Goal: Information Seeking & Learning: Learn about a topic

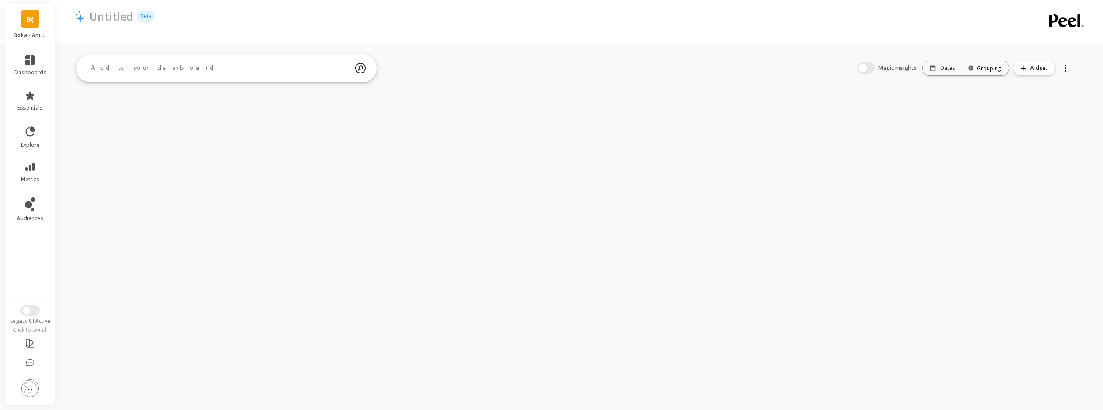
click at [40, 84] on ul "dashboards essentials explore metrics audiences" at bounding box center [30, 169] width 50 height 239
click at [38, 74] on span "dashboards" at bounding box center [30, 72] width 32 height 7
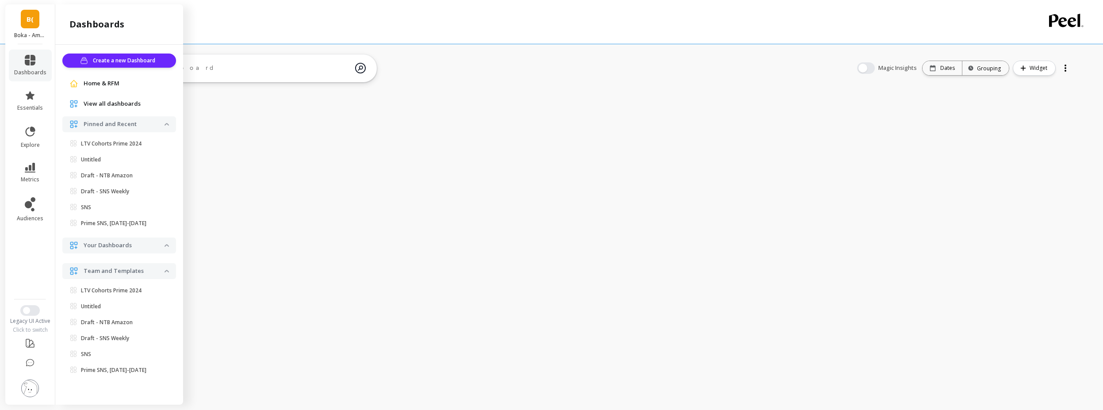
click at [32, 161] on li "metrics" at bounding box center [30, 172] width 43 height 31
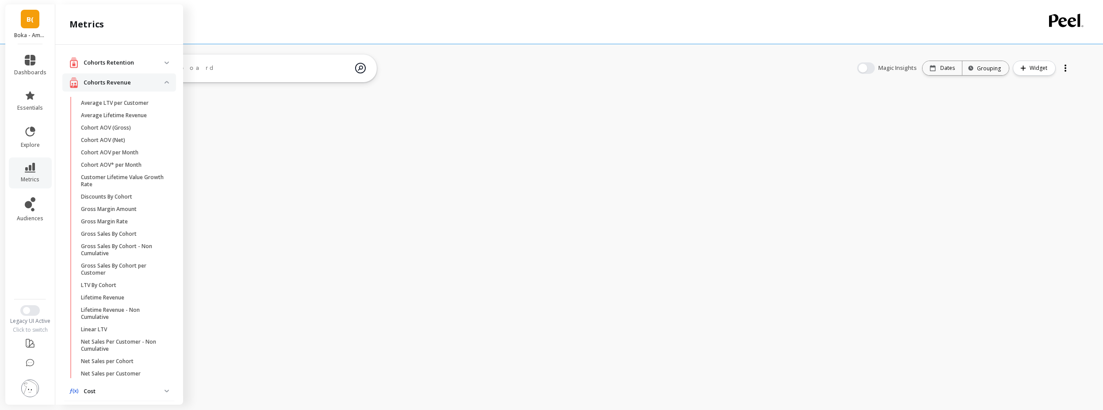
click at [162, 86] on revenue "Cohorts Revenue" at bounding box center [119, 82] width 114 height 18
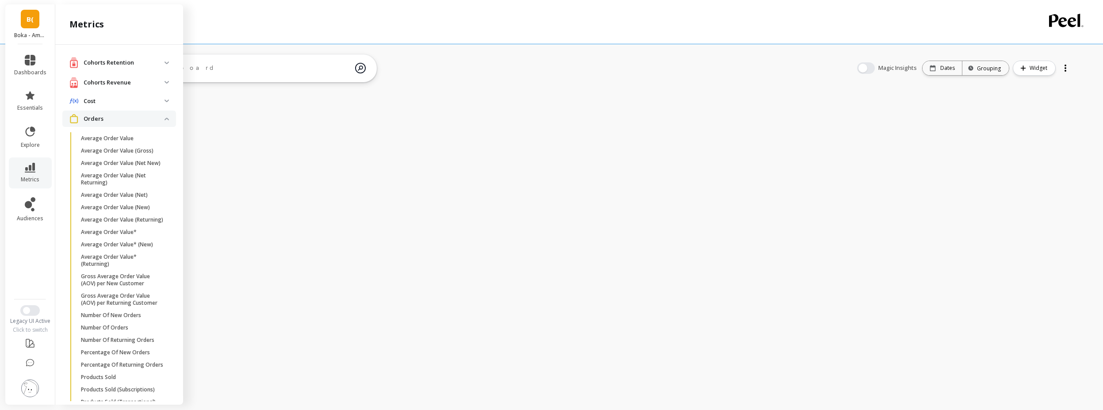
click at [158, 117] on span "Orders" at bounding box center [119, 119] width 114 height 16
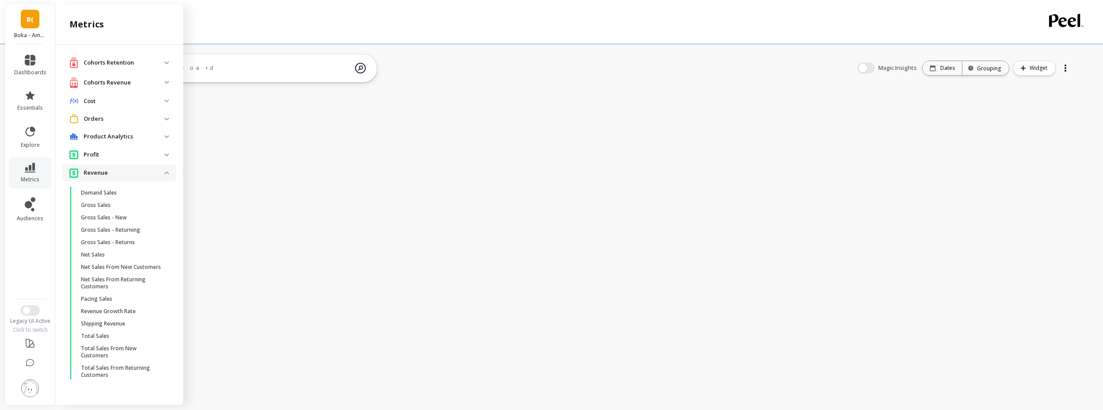
click at [166, 170] on span "Revenue" at bounding box center [119, 173] width 114 height 16
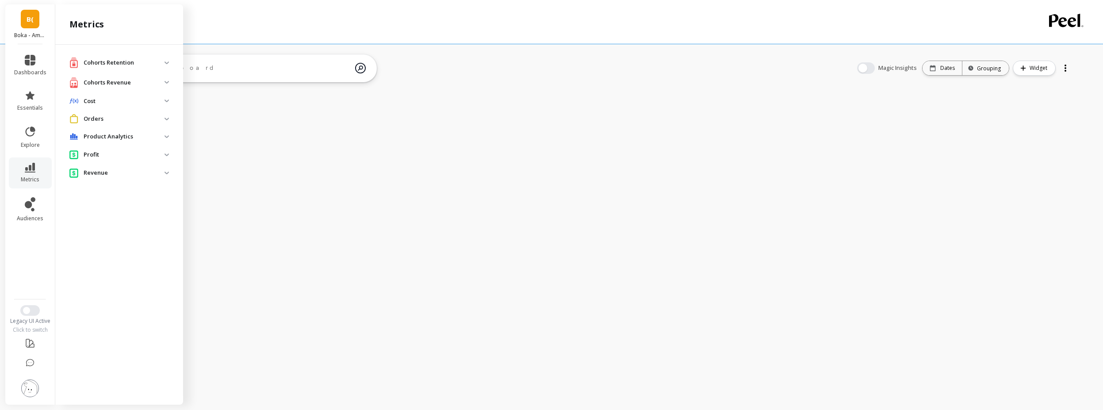
click at [24, 124] on li "explore" at bounding box center [30, 137] width 43 height 34
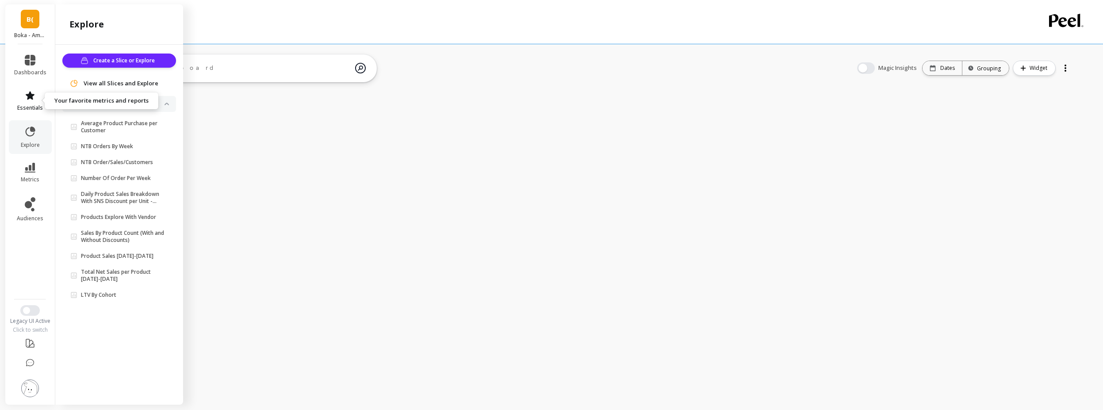
click at [30, 100] on icon at bounding box center [30, 95] width 11 height 11
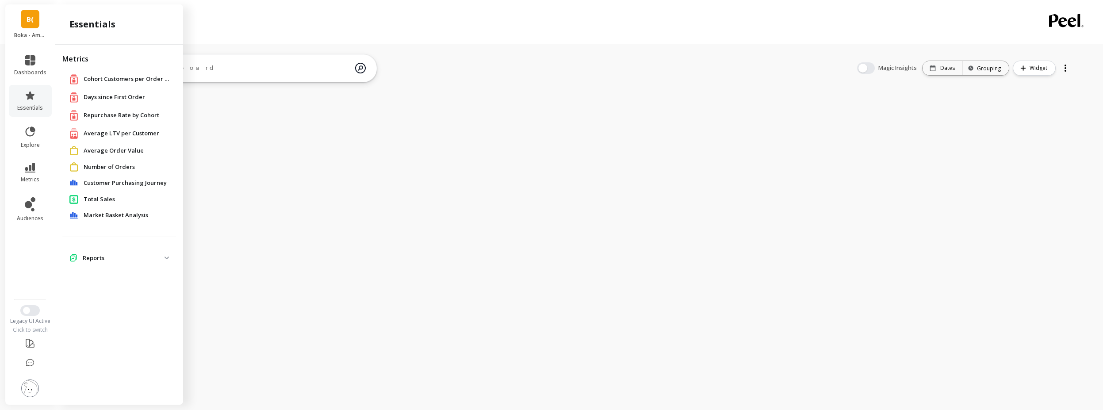
click at [103, 216] on span "Market Basket Analysis" at bounding box center [116, 215] width 65 height 9
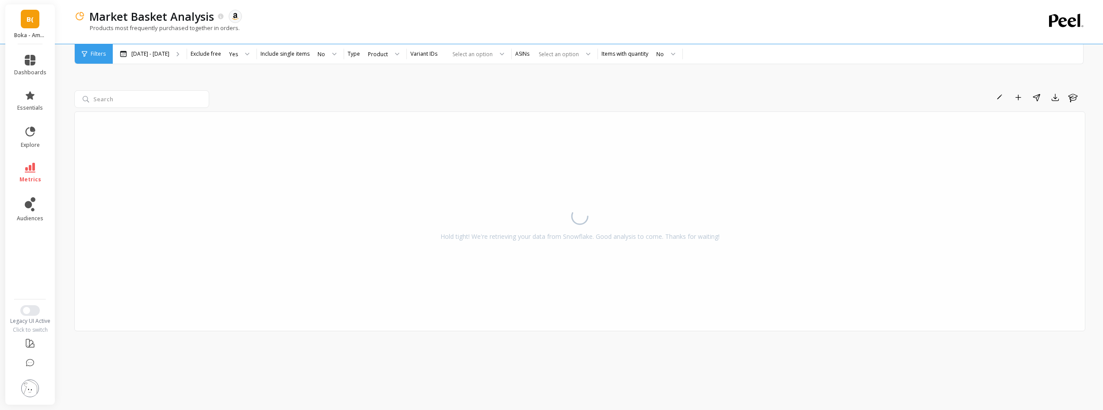
click at [214, 93] on div "Rename Add to Dashboard Share Export Learn" at bounding box center [649, 97] width 873 height 14
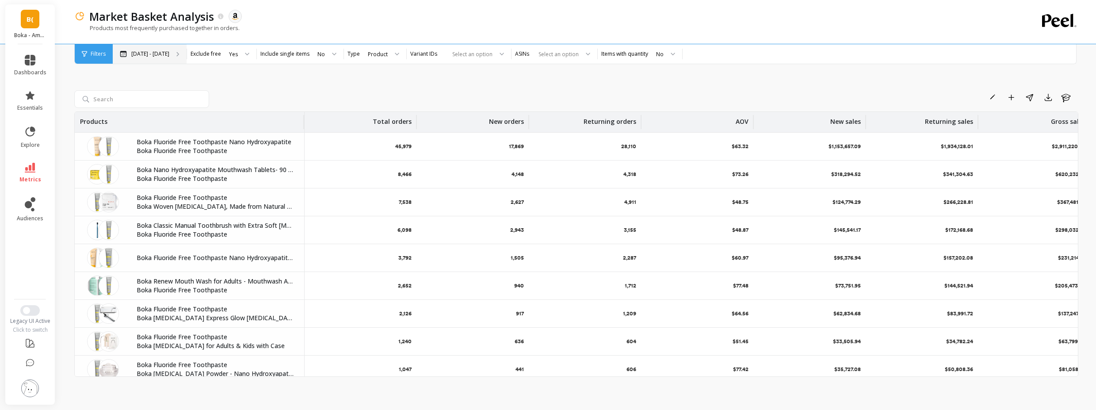
click at [138, 60] on div "[DATE] - [DATE]" at bounding box center [150, 53] width 74 height 19
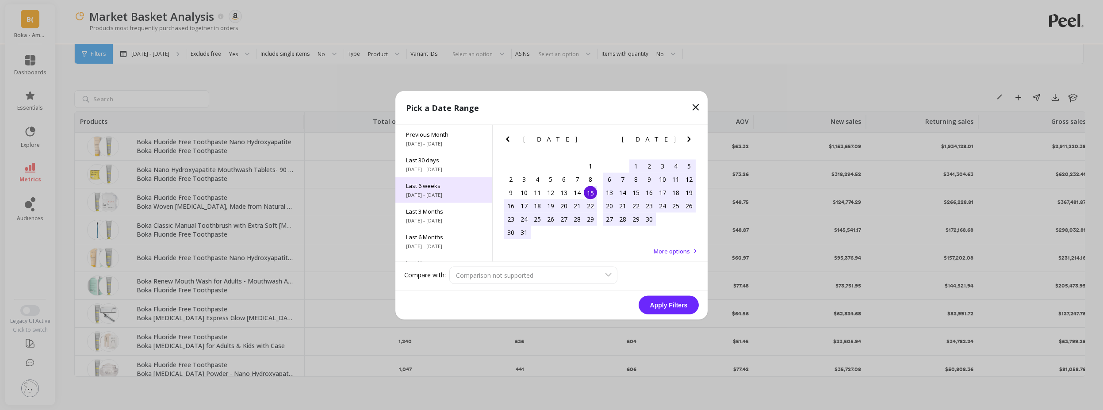
scroll to position [120, 0]
click at [439, 244] on span "All Data" at bounding box center [444, 244] width 76 height 8
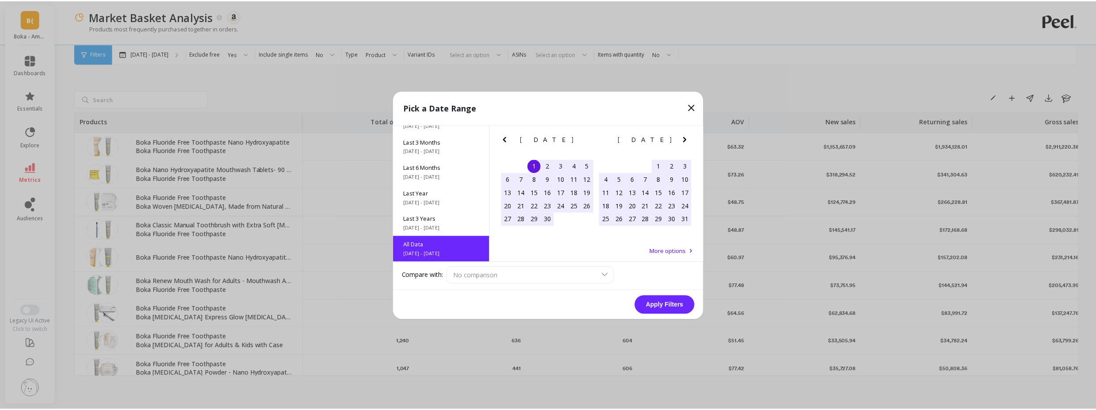
scroll to position [0, 0]
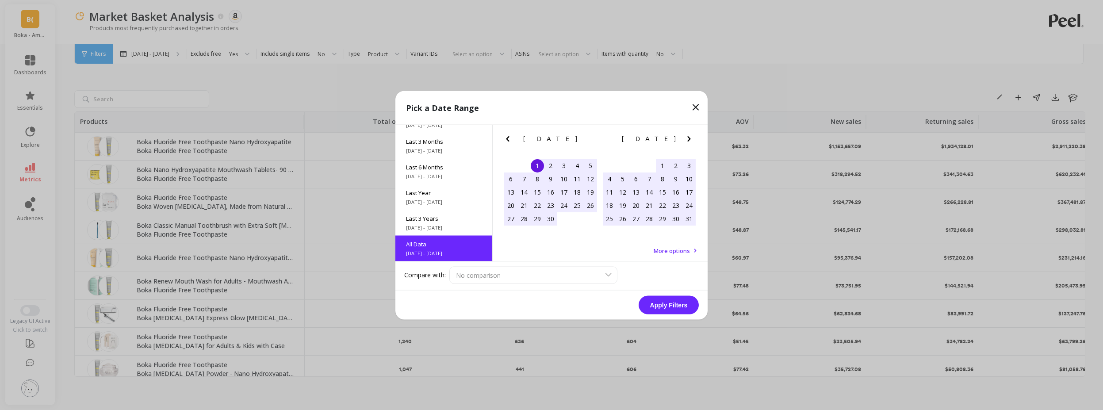
click at [666, 301] on button "Apply Filters" at bounding box center [669, 304] width 60 height 19
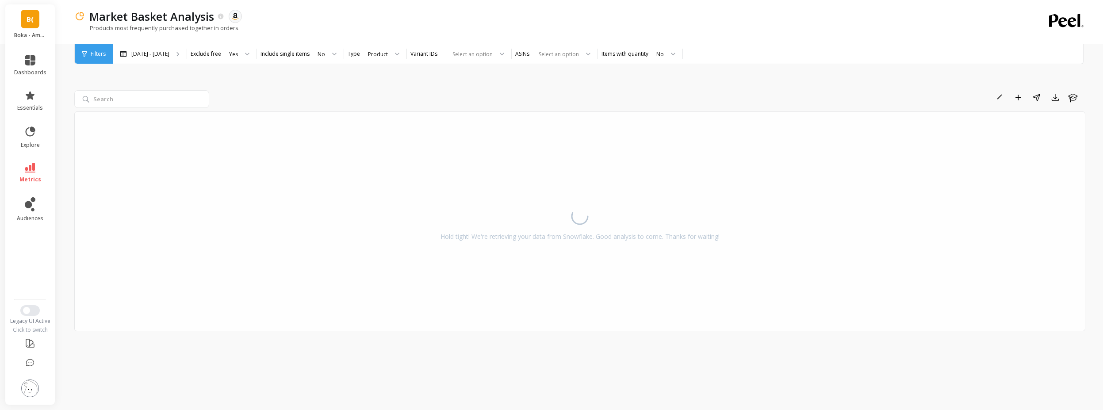
click at [217, 96] on div "Rename Add to Dashboard Share Export Learn" at bounding box center [649, 97] width 873 height 14
